Goal: Find specific page/section: Find specific page/section

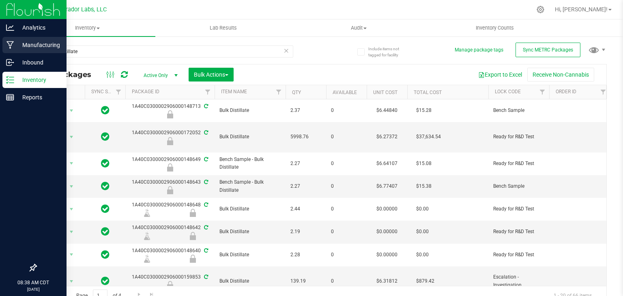
click at [17, 46] on p "Manufacturing" at bounding box center [38, 45] width 49 height 10
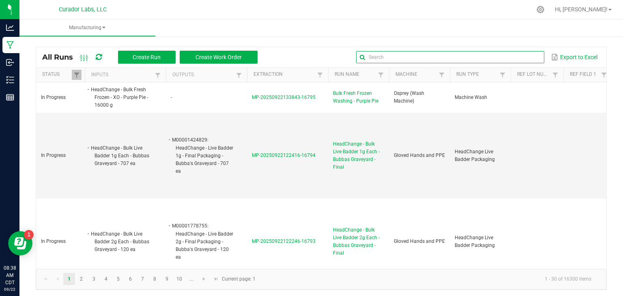
click at [526, 56] on input "text" at bounding box center [450, 57] width 188 height 12
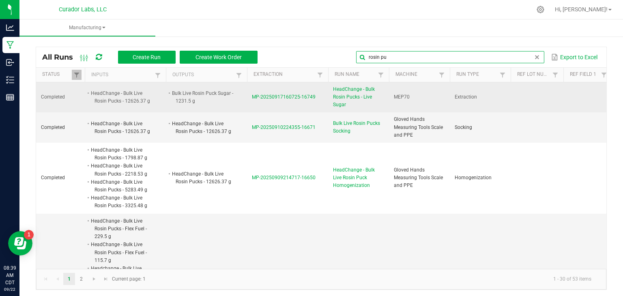
type input "rosin pu"
click at [264, 96] on span "MP-20250917160725-16749" at bounding box center [284, 97] width 64 height 6
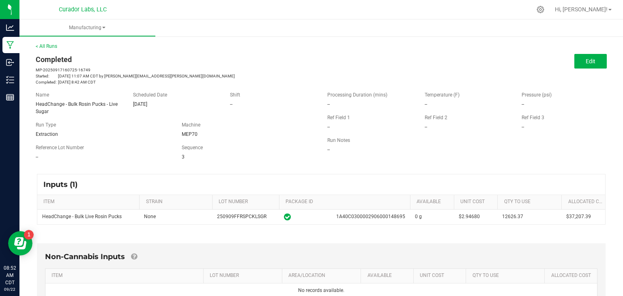
click at [552, 55] on div "Edit" at bounding box center [466, 61] width 279 height 15
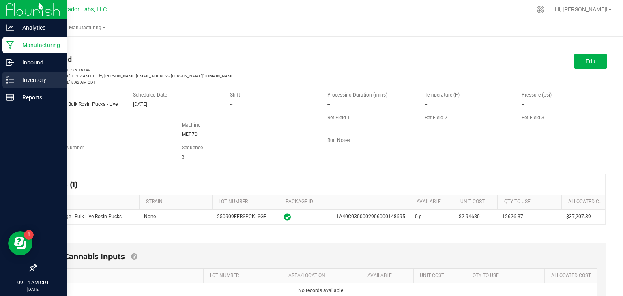
click at [19, 77] on p "Inventory" at bounding box center [38, 80] width 49 height 10
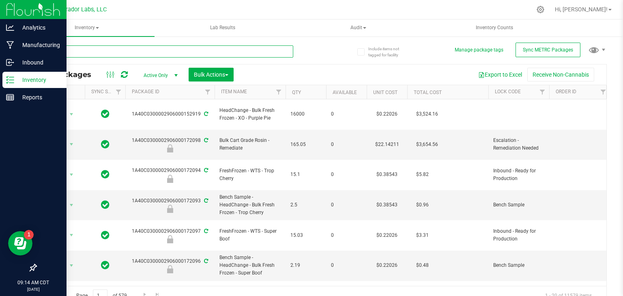
click at [279, 51] on input "text" at bounding box center [164, 51] width 257 height 12
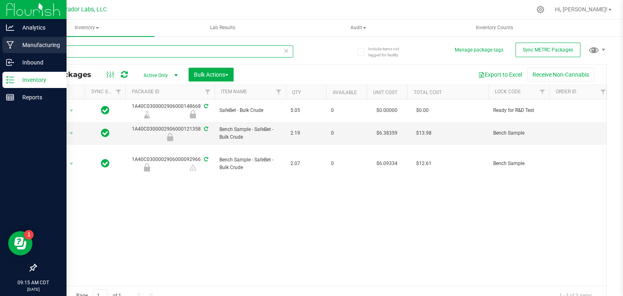
type input "crude"
click at [14, 48] on p "Manufacturing" at bounding box center [38, 45] width 49 height 10
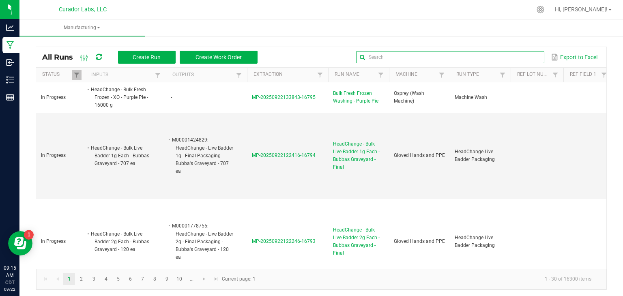
click at [515, 62] on input "text" at bounding box center [450, 57] width 188 height 12
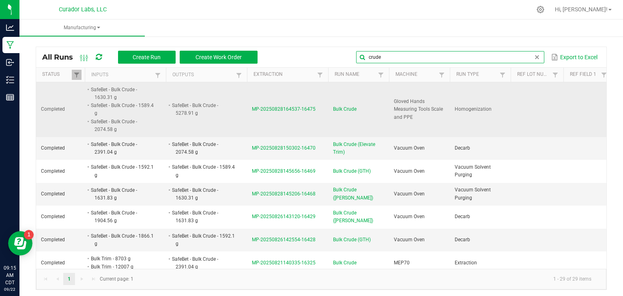
type input "crude"
click at [266, 109] on span "MP-20250828164537-16475" at bounding box center [284, 109] width 64 height 6
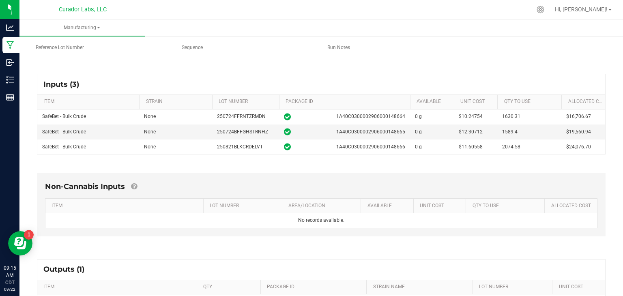
scroll to position [182, 0]
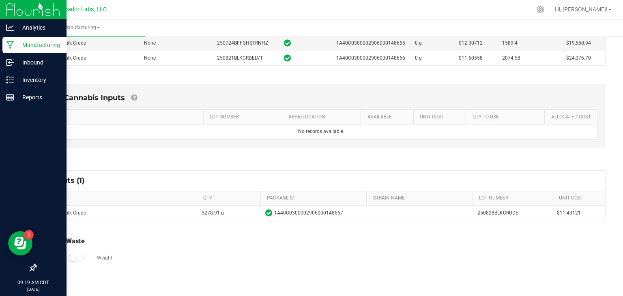
click at [28, 49] on p "Manufacturing" at bounding box center [38, 45] width 49 height 10
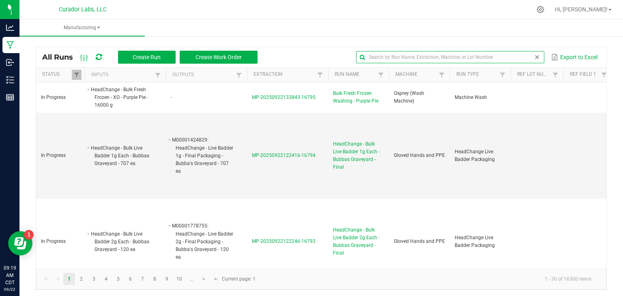
click at [518, 56] on input "text" at bounding box center [450, 57] width 188 height 12
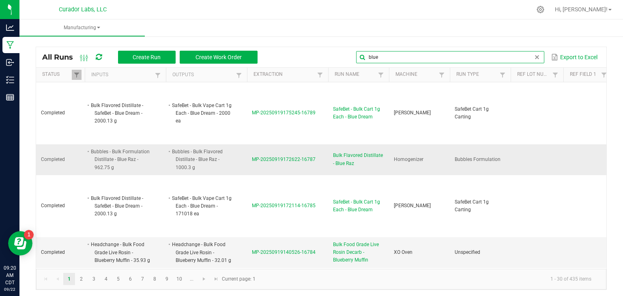
type input "blue"
click at [292, 158] on span "MP-20250919172622-16787" at bounding box center [284, 159] width 64 height 6
